Goal: Find specific page/section: Find specific page/section

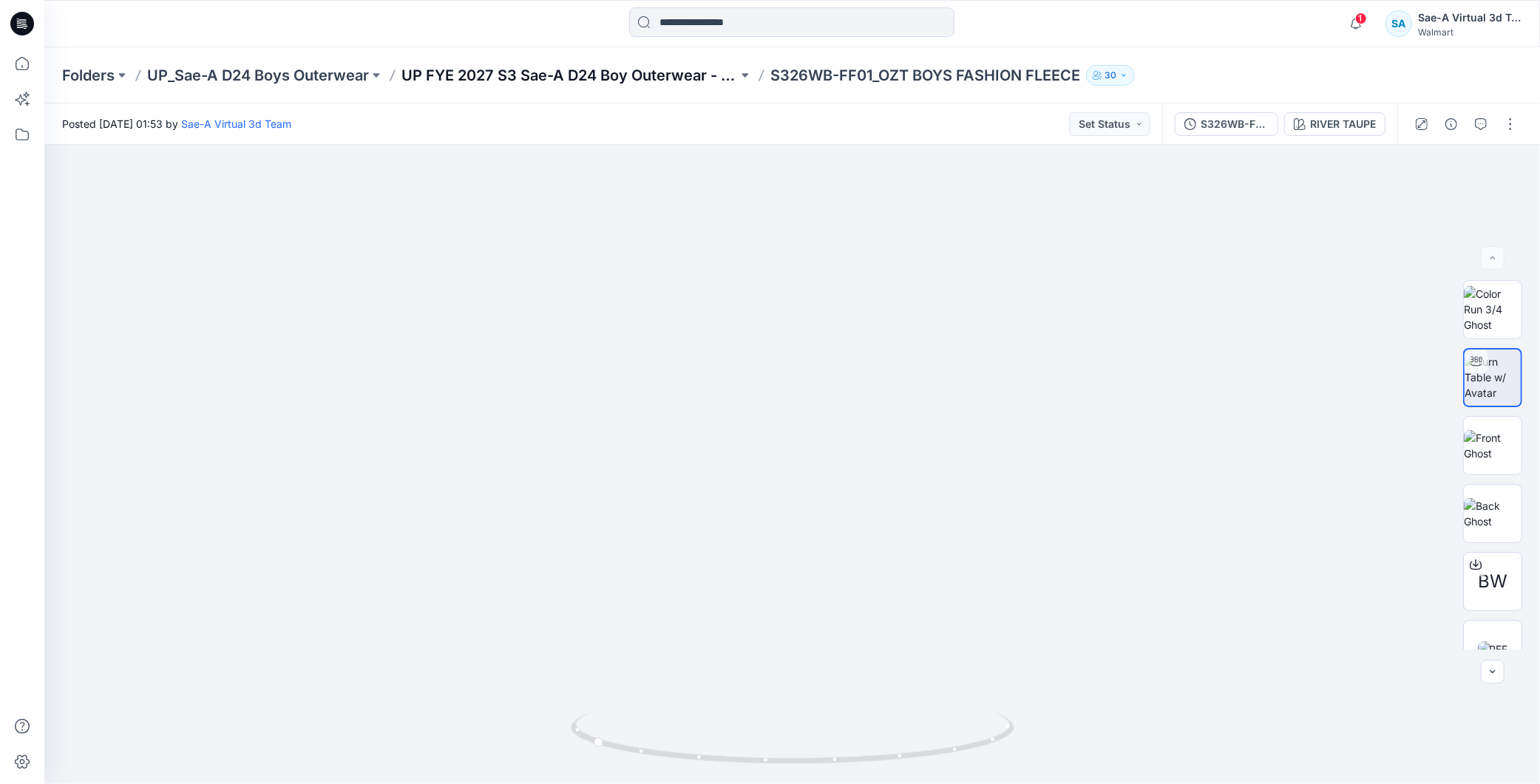
click at [700, 83] on p "UP FYE 2027 S3 Sae-A D24 Boy Outerwear - Ozark Trail" at bounding box center [569, 75] width 337 height 21
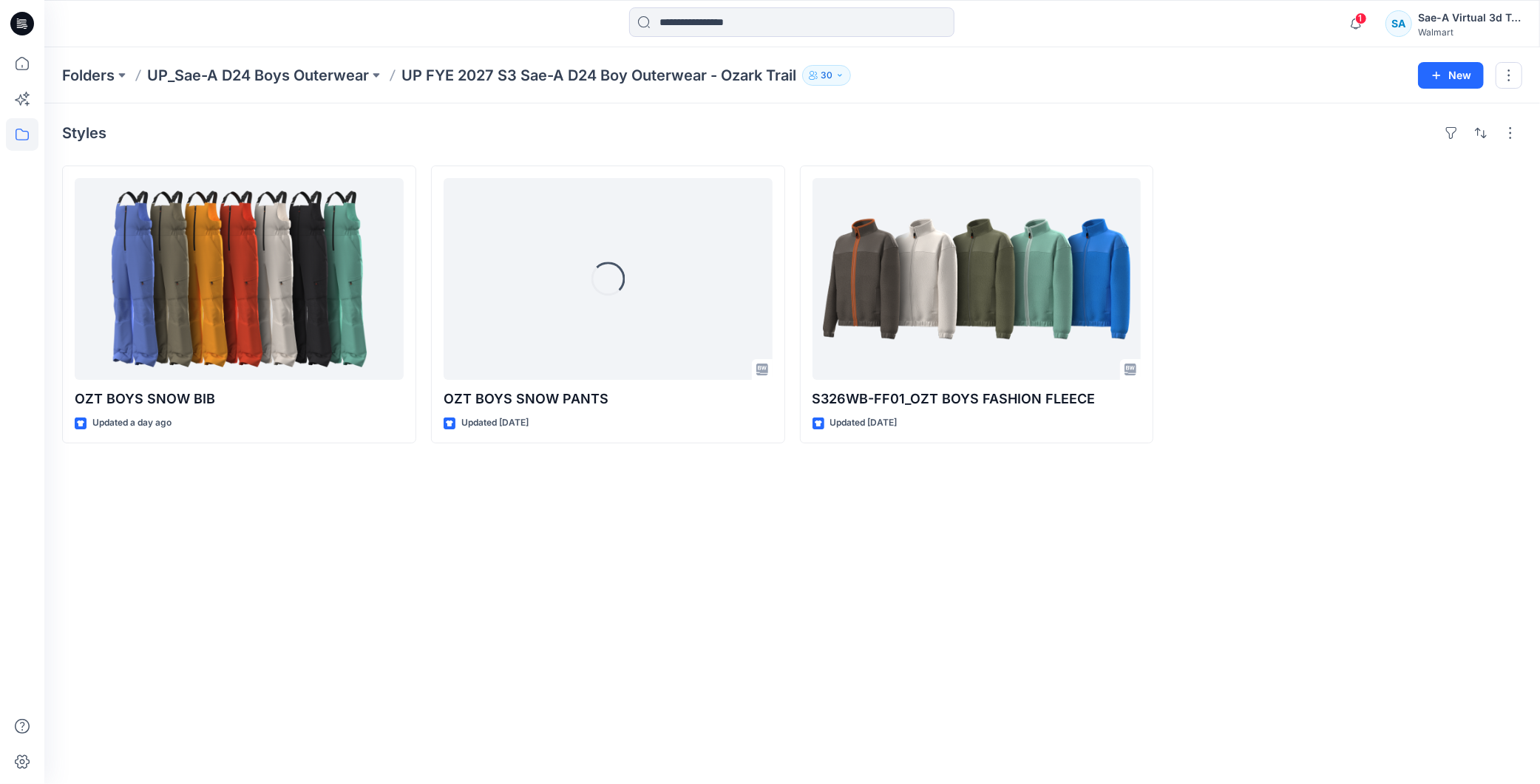
click at [723, 564] on div "Styles OZT BOYS SNOW BIB Updated a day ago Loading... OZT BOYS SNOW PANTS Updat…" at bounding box center [792, 444] width 1496 height 681
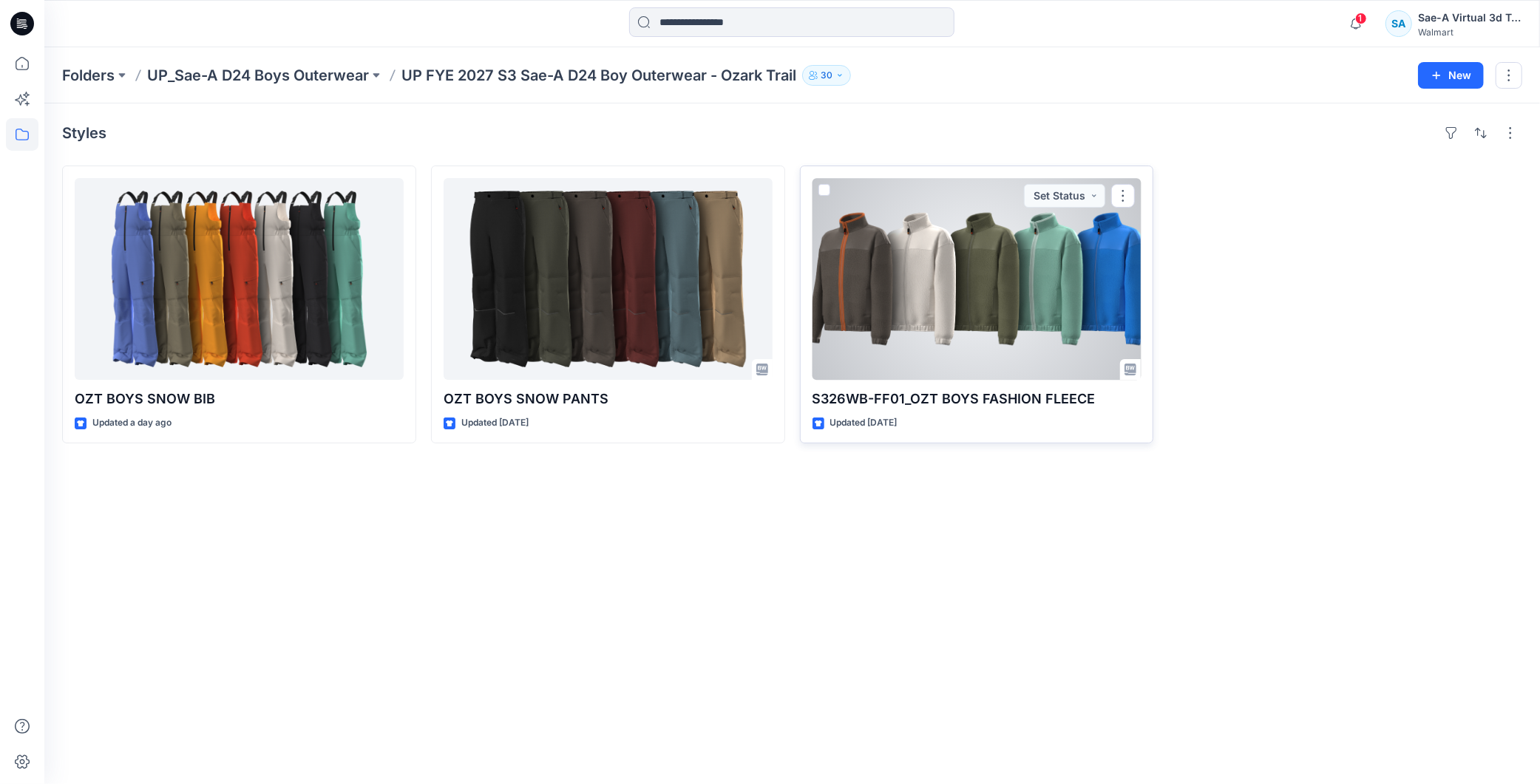
click at [989, 329] on div at bounding box center [977, 279] width 329 height 201
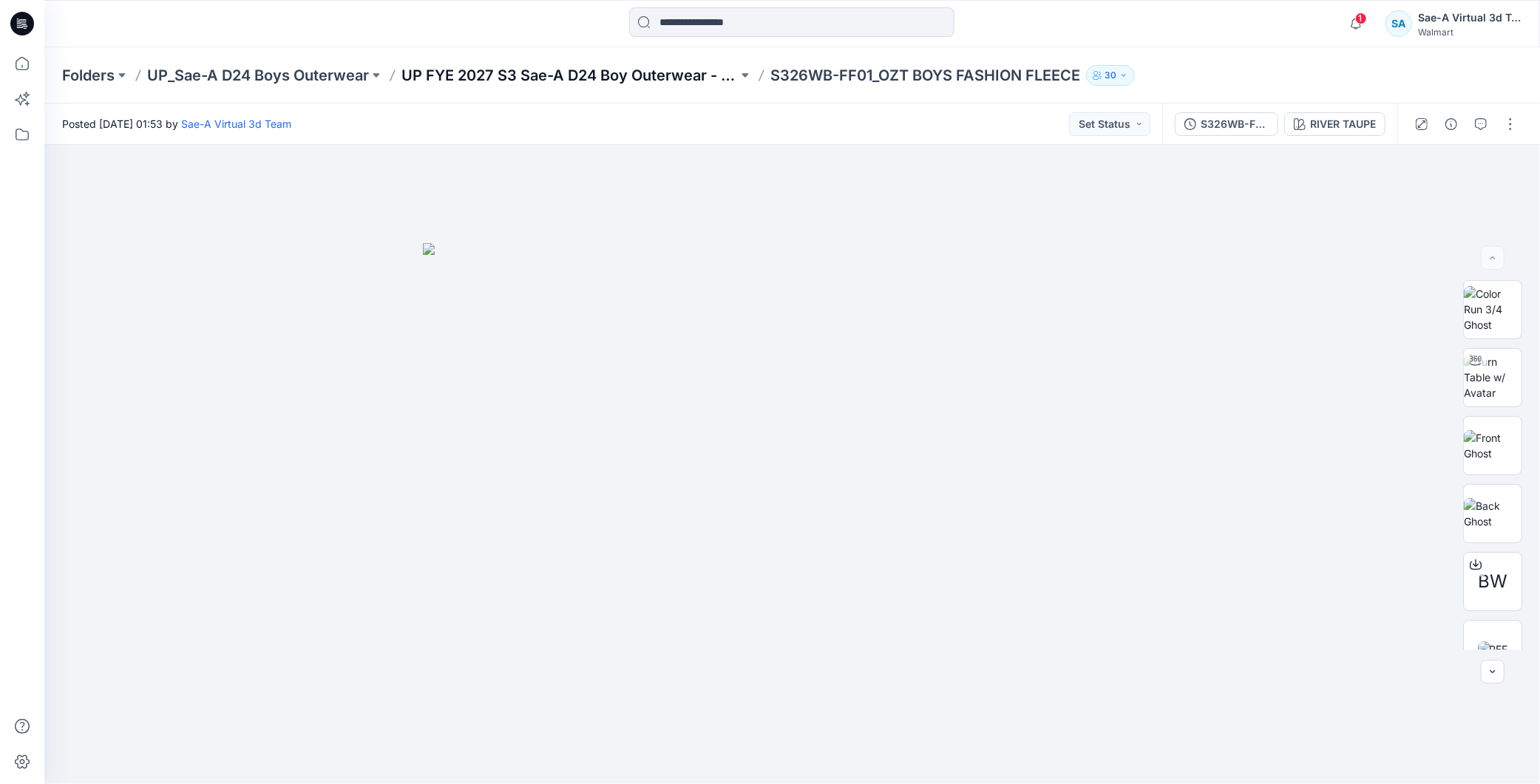
click at [602, 82] on p "UP FYE 2027 S3 Sae-A D24 Boy Outerwear - Ozark Trail" at bounding box center [569, 75] width 337 height 21
click at [645, 71] on p "UP FYE 2027 S3 Sae-A D24 Boy Outerwear - Ozark Trail" at bounding box center [569, 75] width 337 height 21
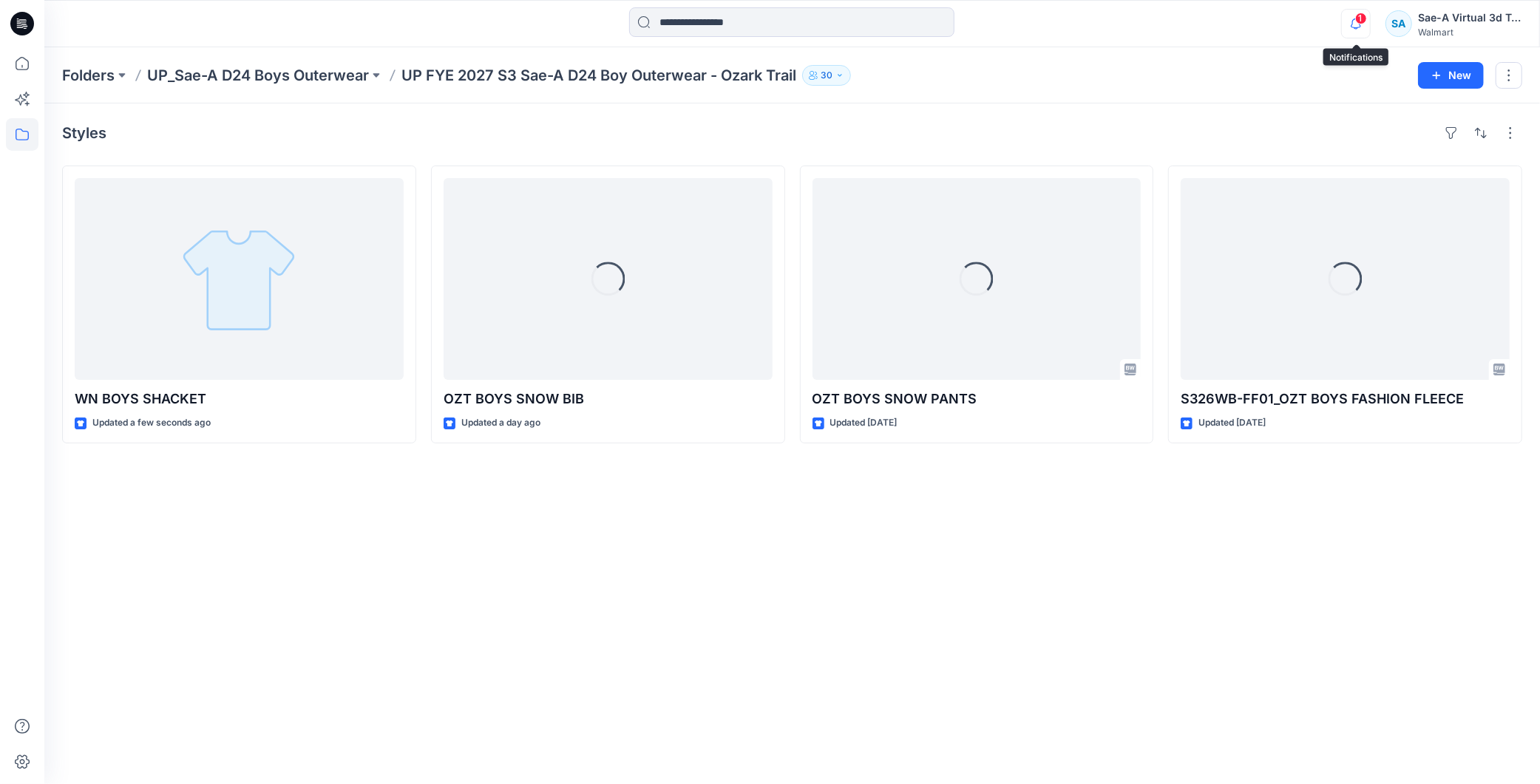
click at [1362, 25] on icon "button" at bounding box center [1355, 23] width 28 height 30
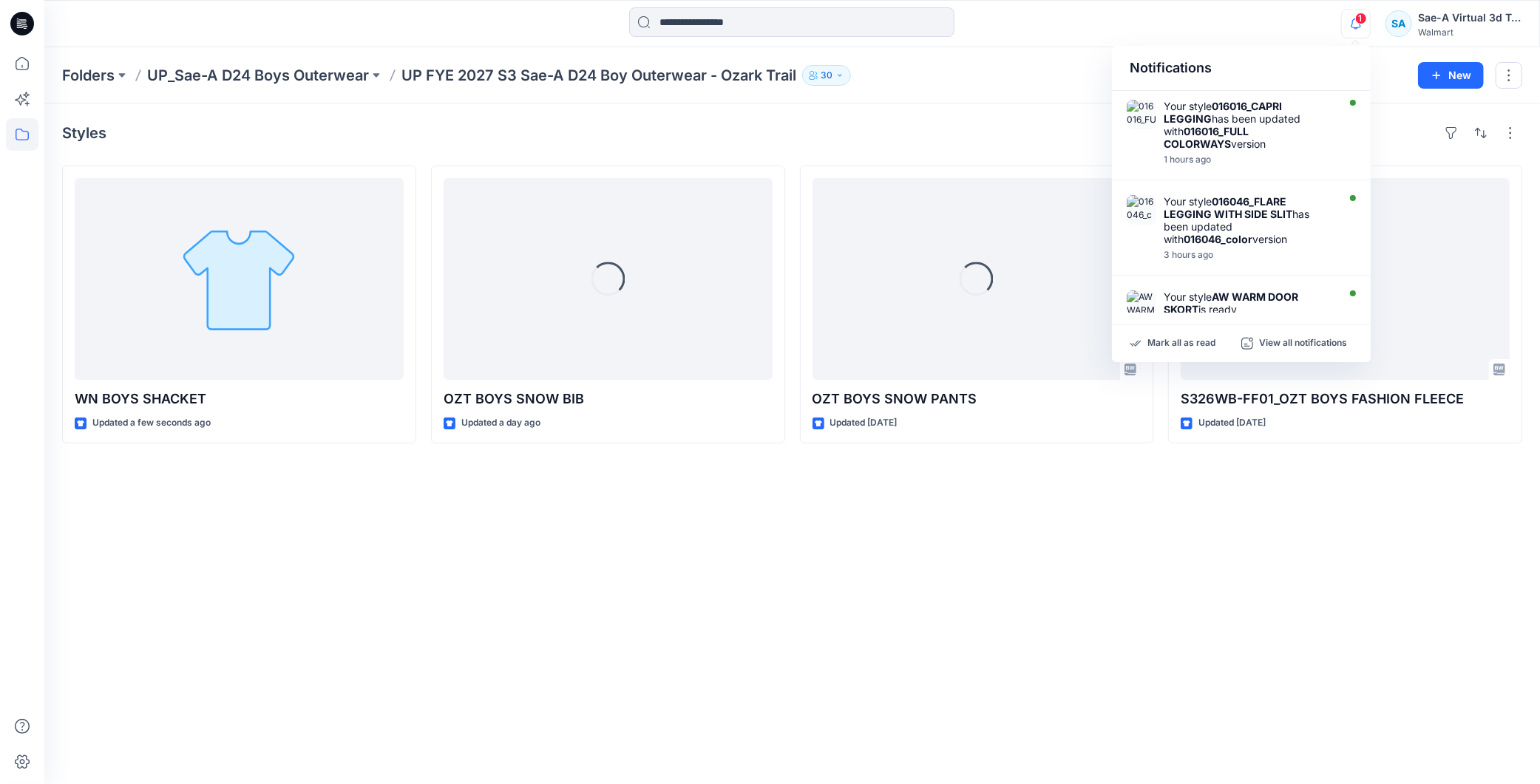
click at [1362, 22] on span "1" at bounding box center [1361, 18] width 12 height 12
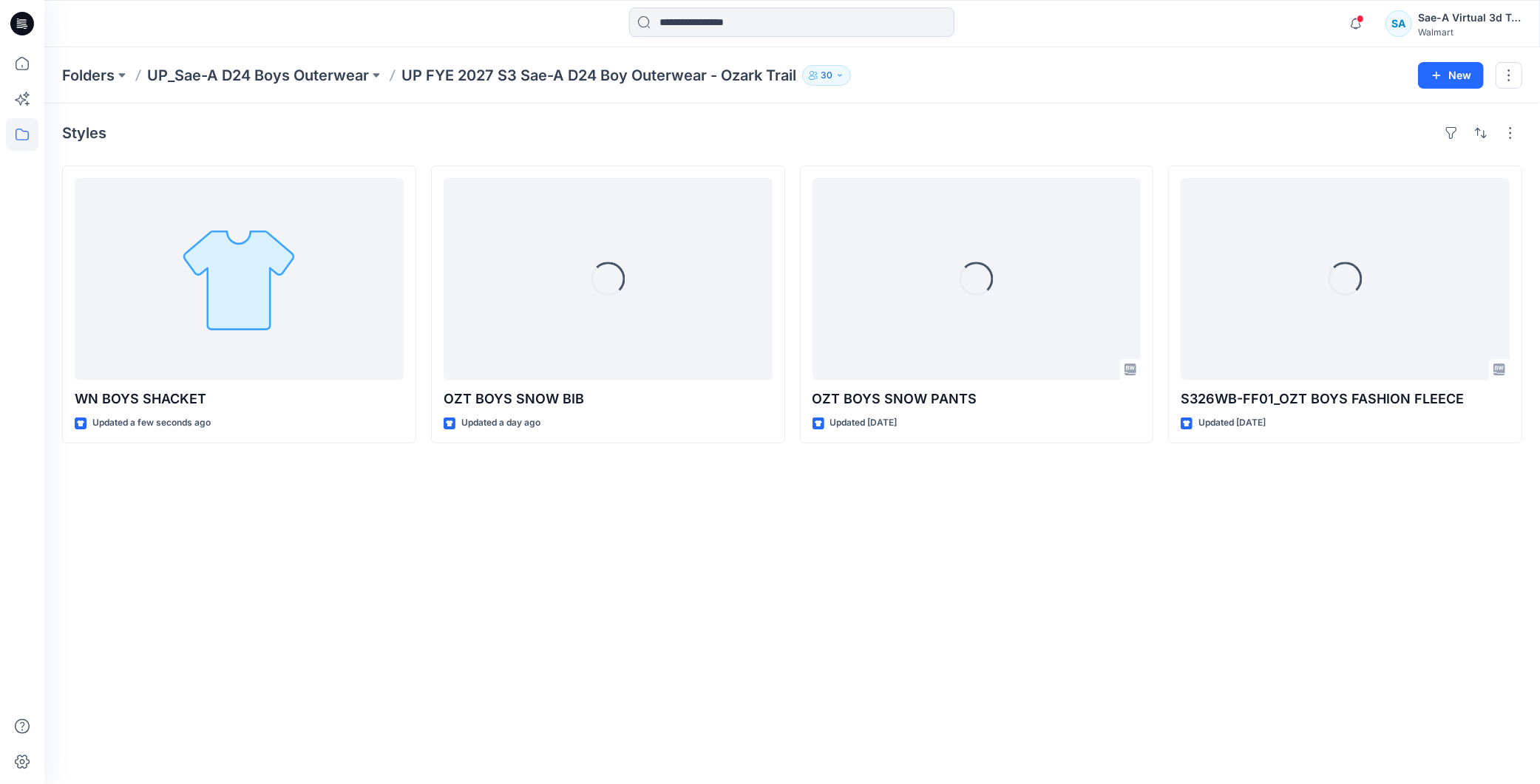
drag, startPoint x: 677, startPoint y: 575, endPoint x: 828, endPoint y: 749, distance: 230.4
click at [679, 575] on div "Styles WN BOYS SHACKET Updated a few seconds ago Loading... OZT BOYS SNOW BIB U…" at bounding box center [792, 444] width 1496 height 681
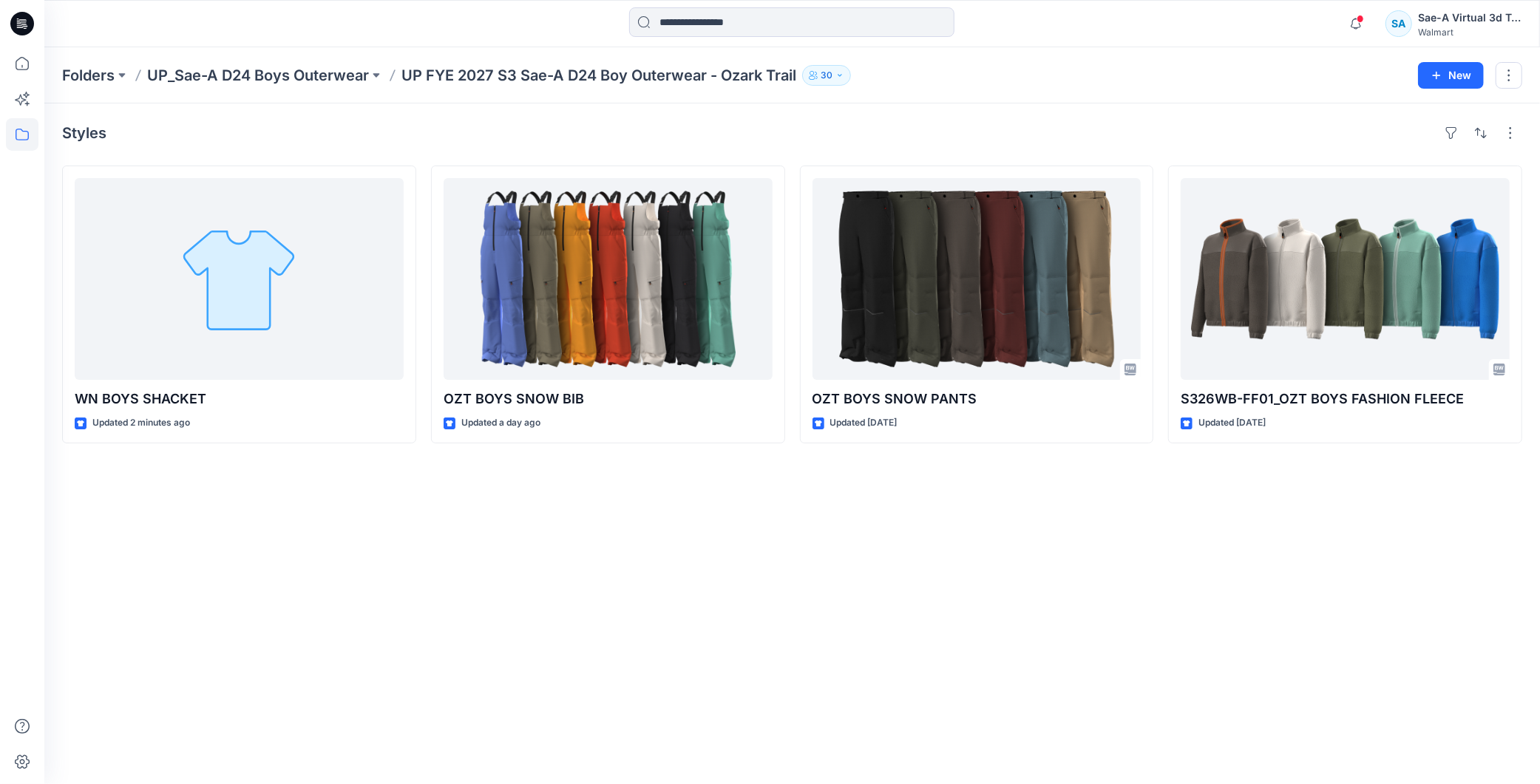
click at [469, 617] on div "Styles WN BOYS SHACKET Updated 2 minutes ago OZT BOYS SNOW BIB Updated a day ag…" at bounding box center [792, 444] width 1496 height 681
